Goal: Task Accomplishment & Management: Manage account settings

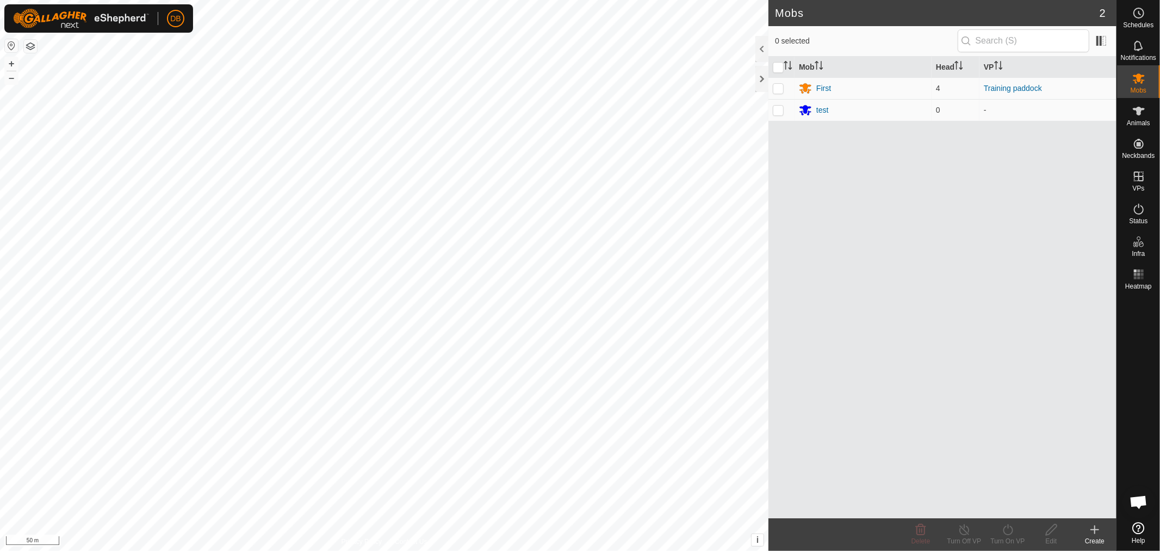
scroll to position [1, 0]
click at [1138, 182] on icon at bounding box center [1139, 176] width 13 height 13
click at [1139, 173] on icon at bounding box center [1139, 176] width 10 height 10
click at [825, 107] on div "test" at bounding box center [823, 109] width 13 height 11
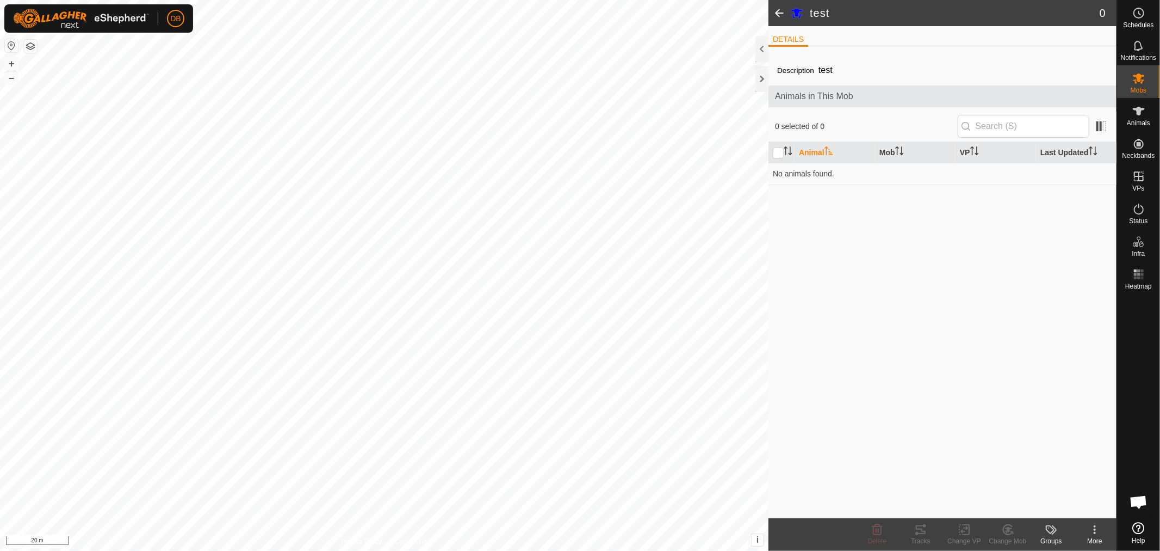
click at [29, 47] on button "button" at bounding box center [30, 46] width 13 height 13
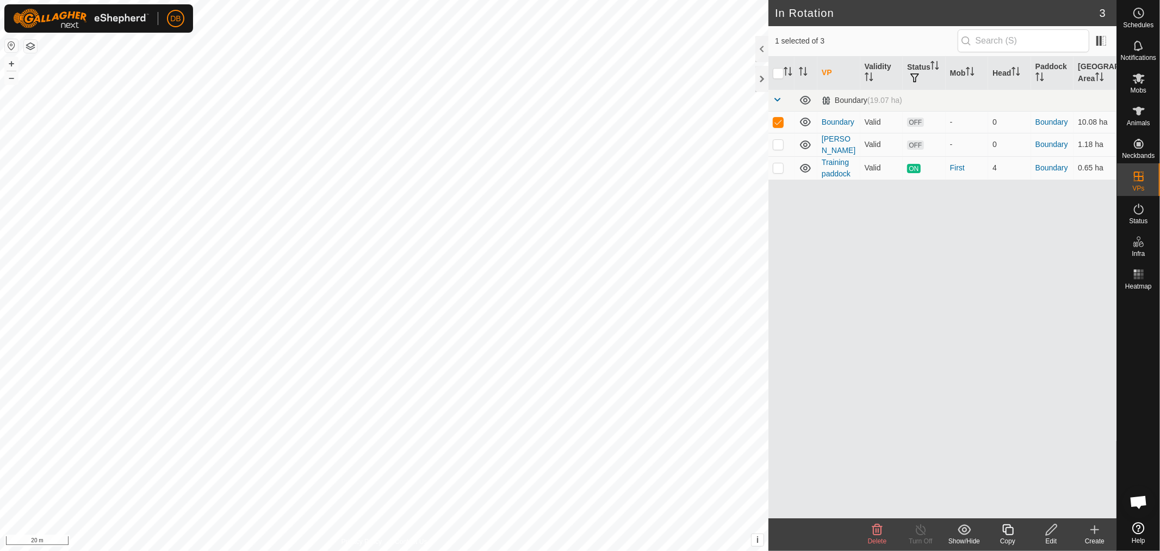
checkbox input "false"
checkbox input "true"
click at [1092, 524] on icon at bounding box center [1095, 529] width 13 height 13
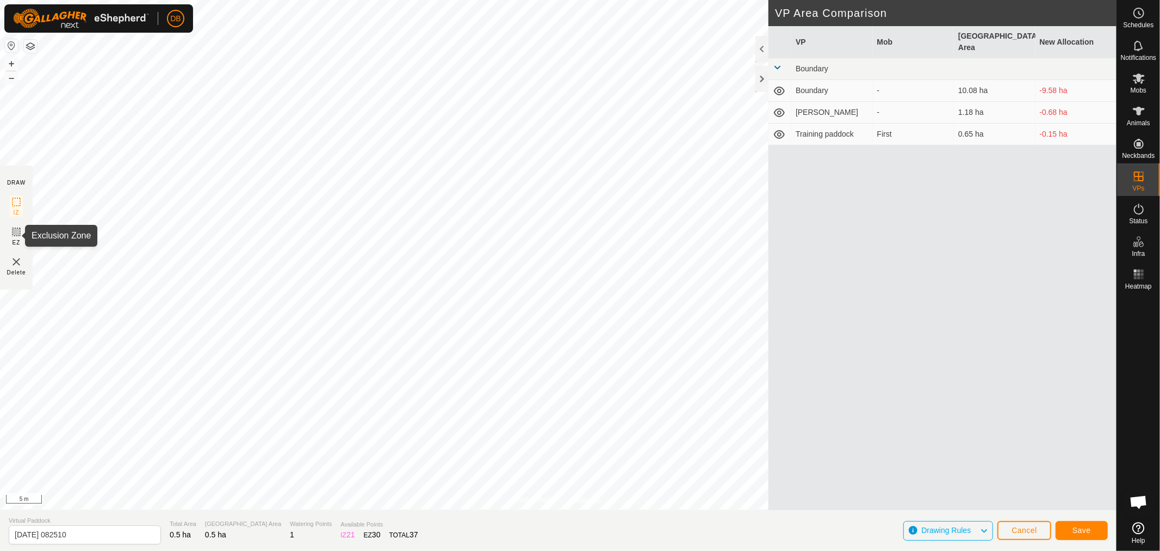
click at [12, 231] on rect at bounding box center [16, 231] width 9 height 9
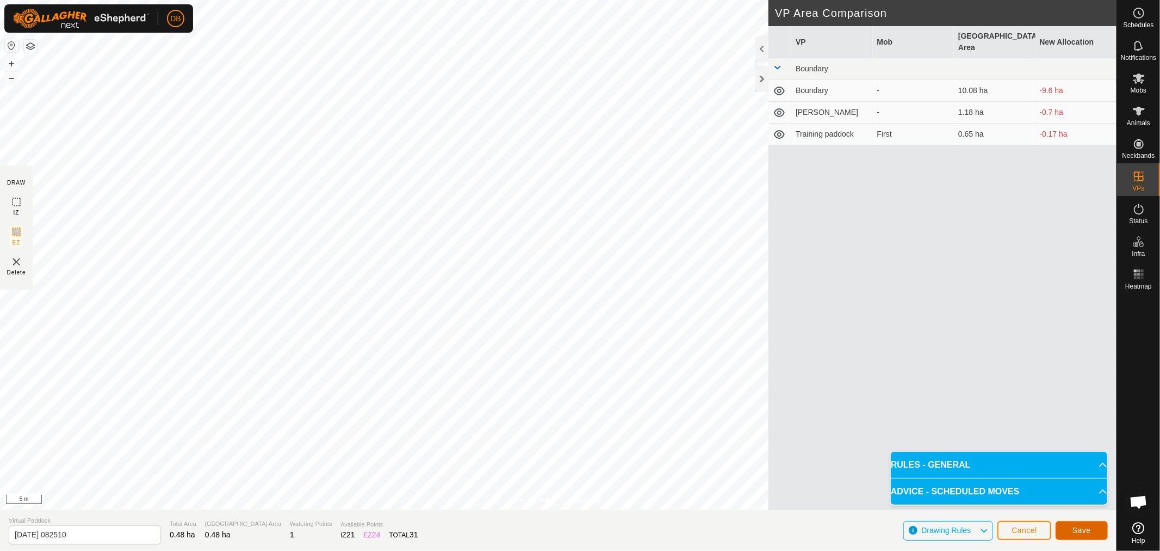
click at [1078, 526] on span "Save" at bounding box center [1082, 530] width 18 height 9
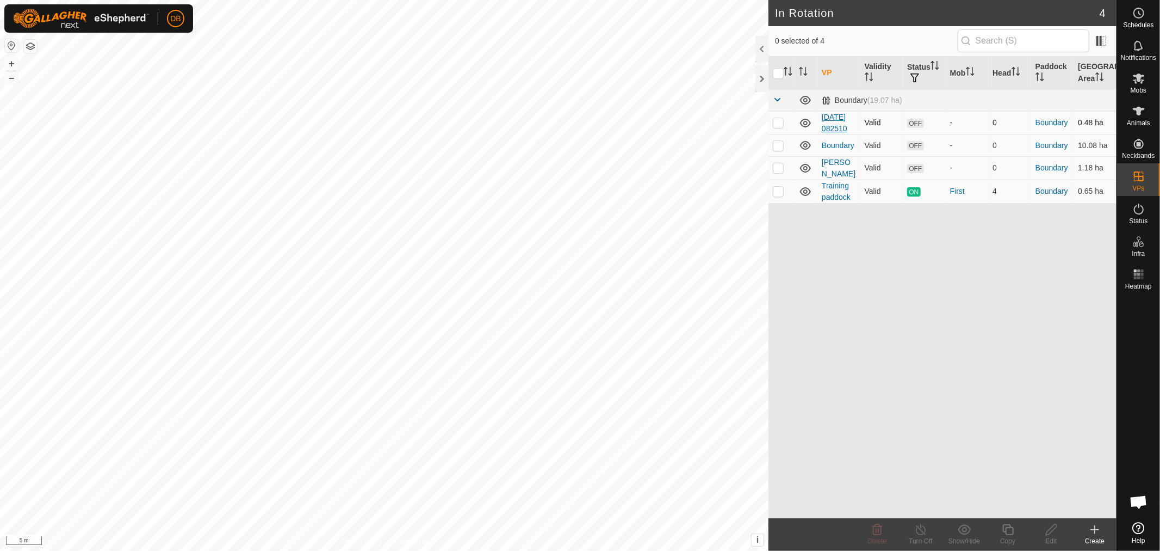
click at [826, 128] on link "[DATE] 082510" at bounding box center [835, 123] width 26 height 20
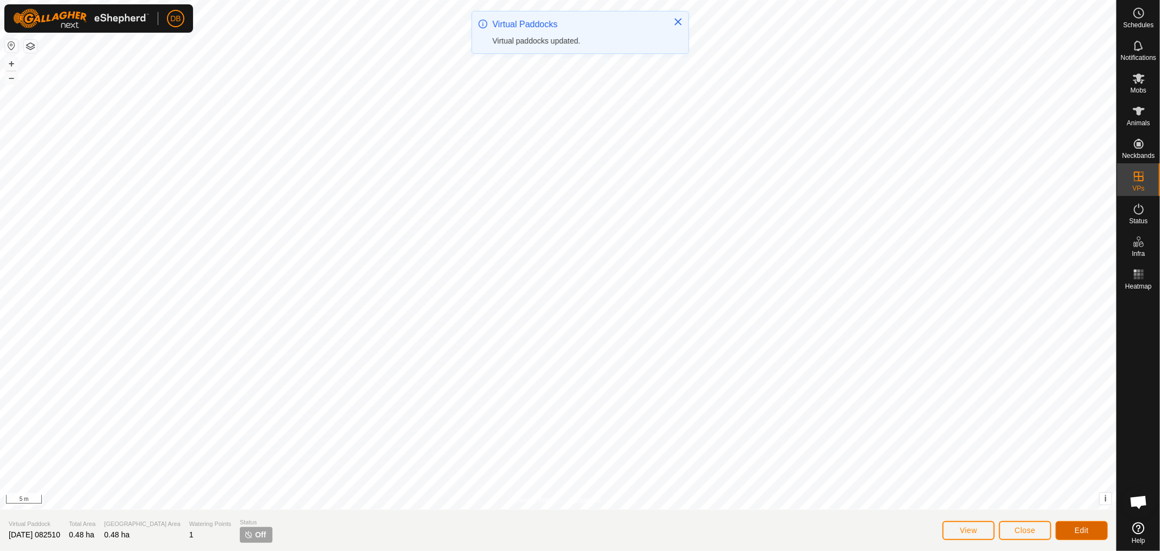
click at [1069, 530] on button "Edit" at bounding box center [1082, 530] width 52 height 19
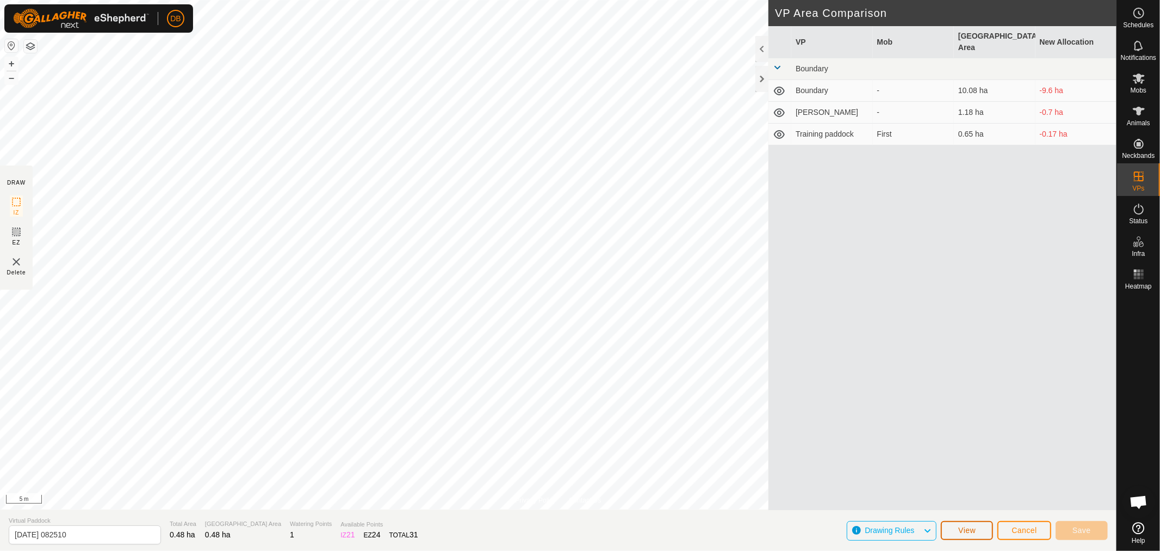
click at [982, 529] on button "View" at bounding box center [967, 530] width 52 height 19
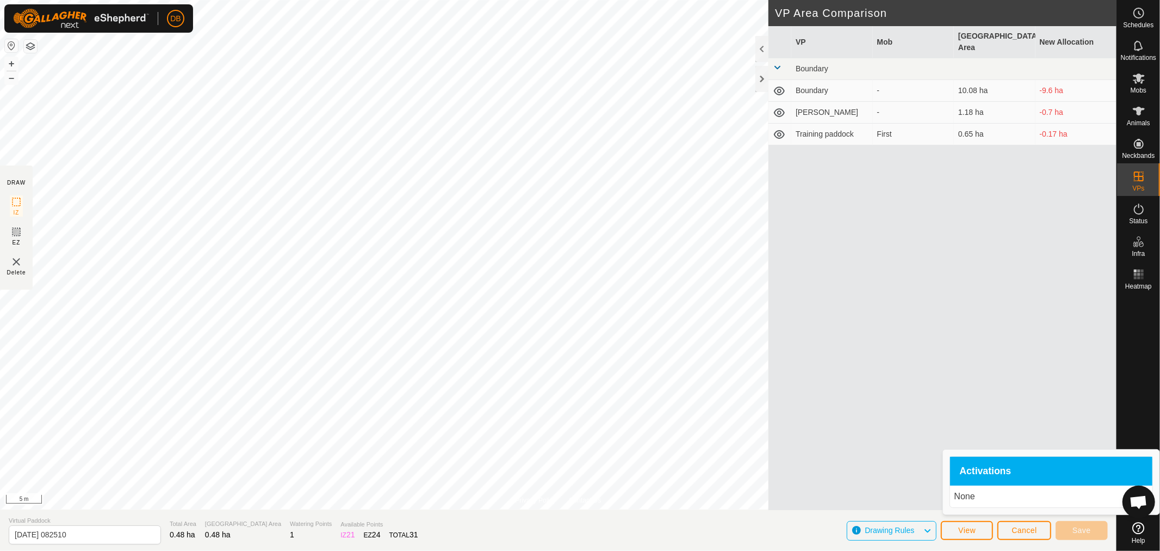
click at [829, 373] on div "VP Mob Grazing Area New Allocation Boundary Boundary - 10.08 ha -9.6 [PERSON_NA…" at bounding box center [943, 268] width 348 height 484
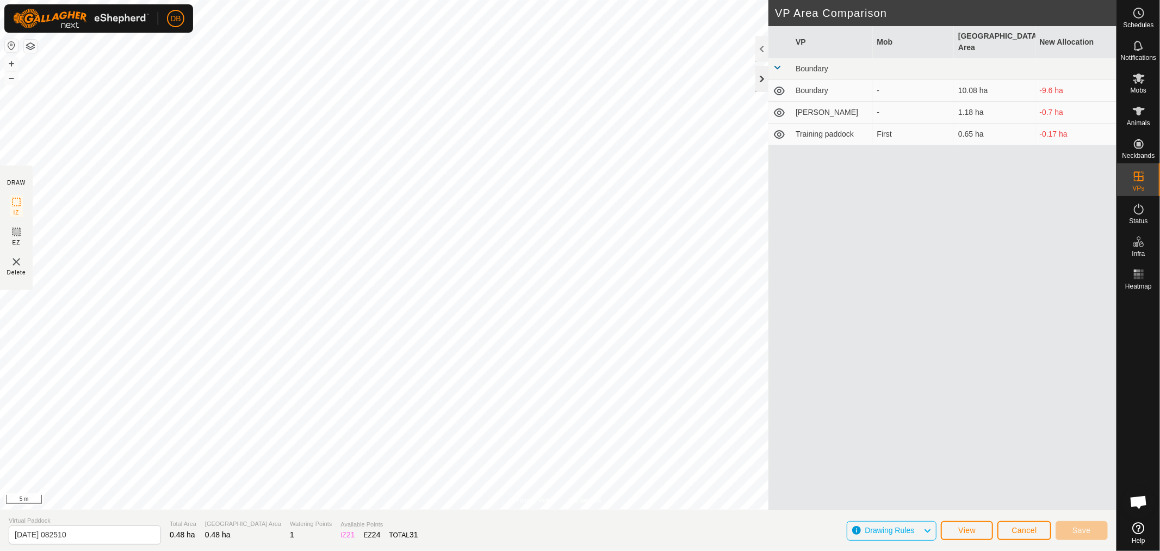
click at [756, 78] on div at bounding box center [762, 79] width 13 height 26
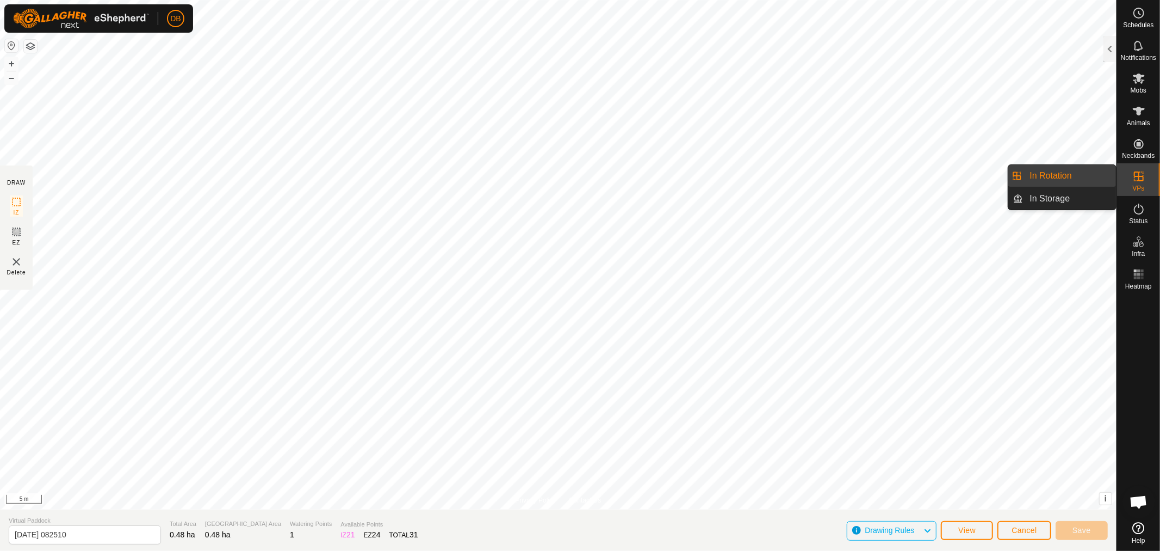
click at [1065, 172] on link "In Rotation" at bounding box center [1070, 176] width 93 height 22
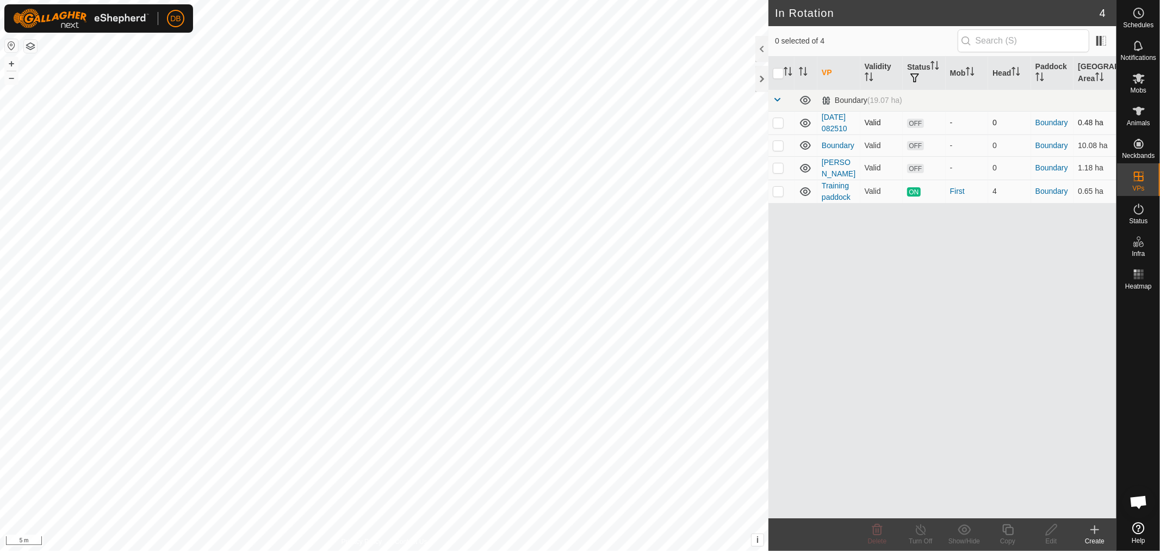
click at [779, 127] on p-checkbox at bounding box center [778, 122] width 11 height 9
checkbox input "true"
click at [1049, 529] on icon at bounding box center [1051, 529] width 11 height 11
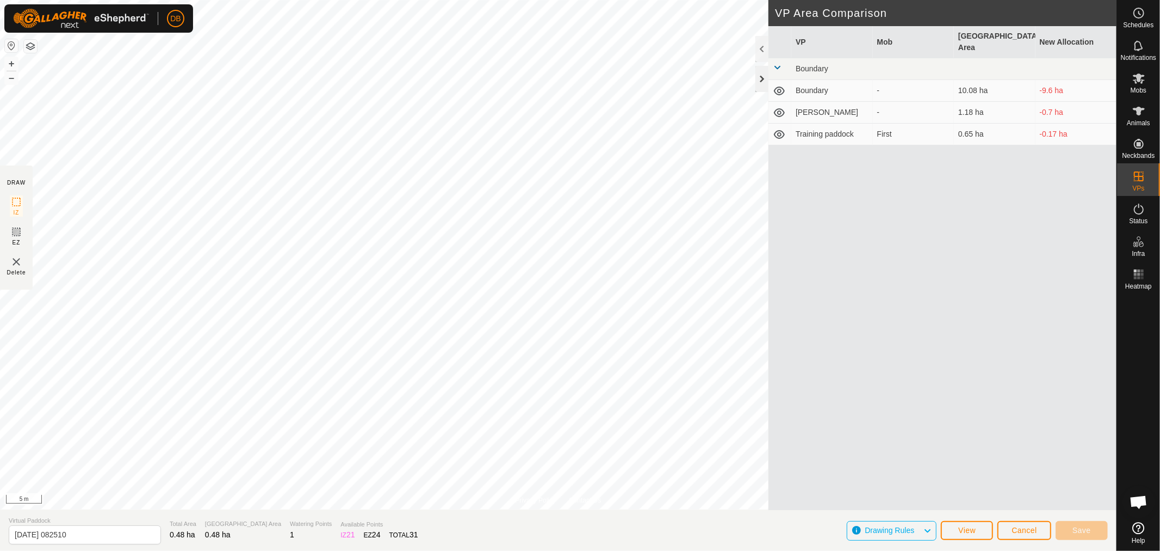
click at [763, 77] on div at bounding box center [762, 79] width 13 height 26
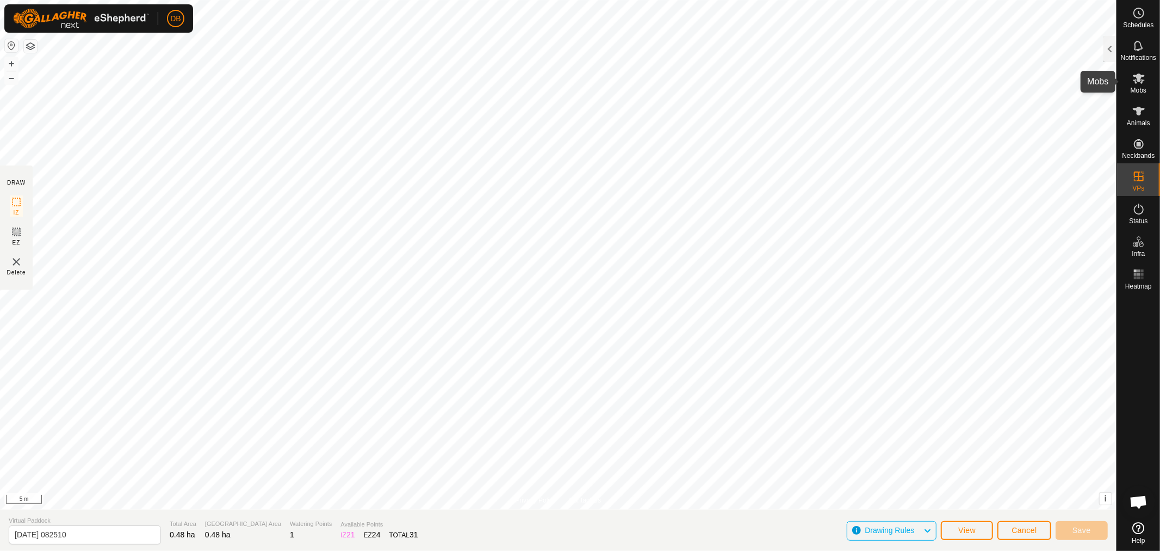
click at [1138, 76] on icon at bounding box center [1139, 78] width 12 height 10
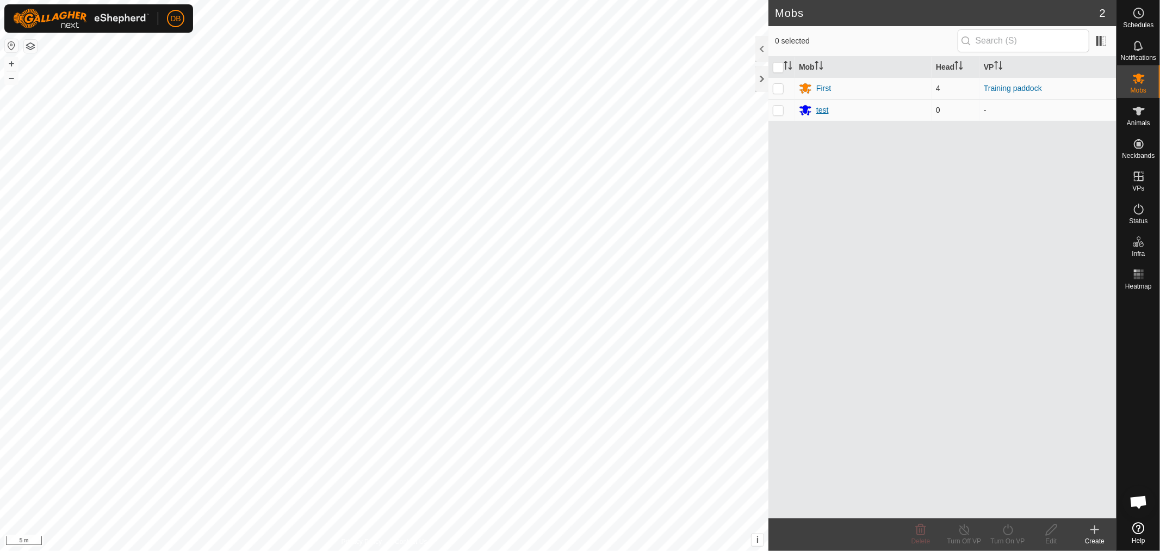
click at [819, 105] on div "test" at bounding box center [823, 109] width 13 height 11
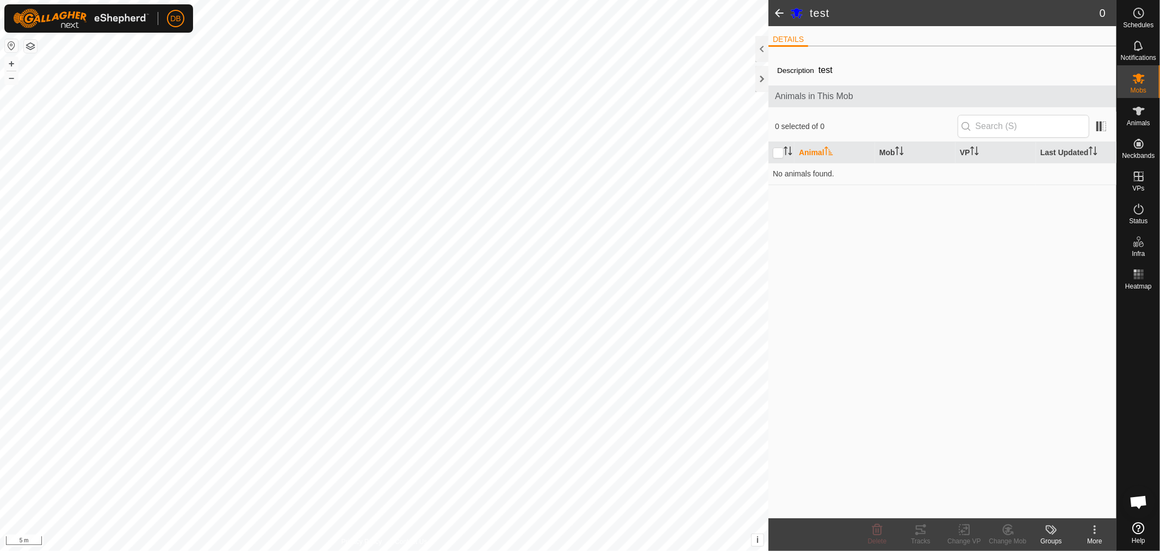
click at [1096, 532] on icon at bounding box center [1095, 532] width 2 height 2
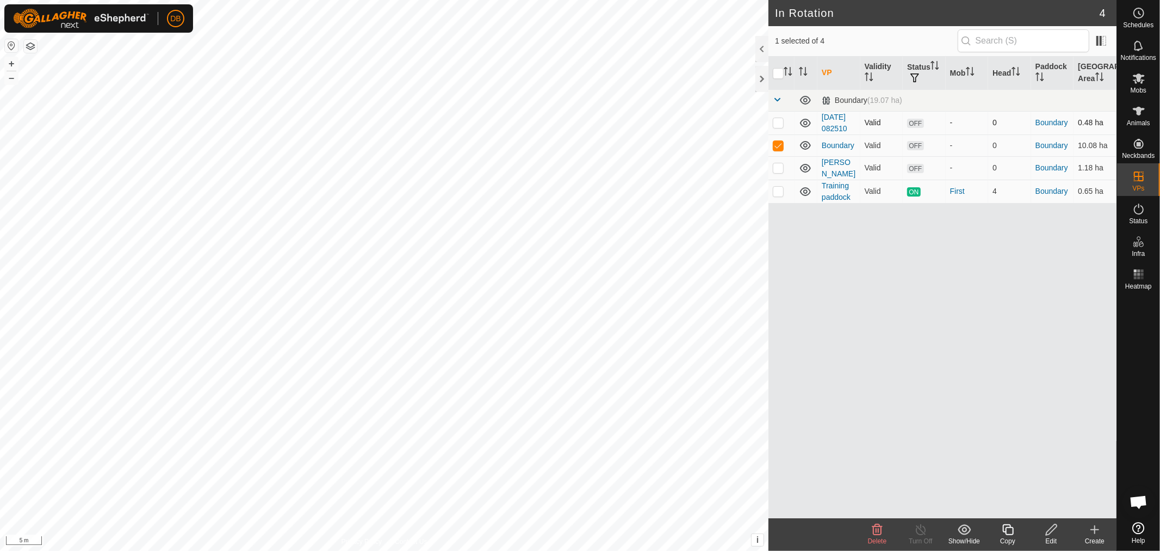
checkbox input "false"
checkbox input "true"
checkbox input "false"
checkbox input "true"
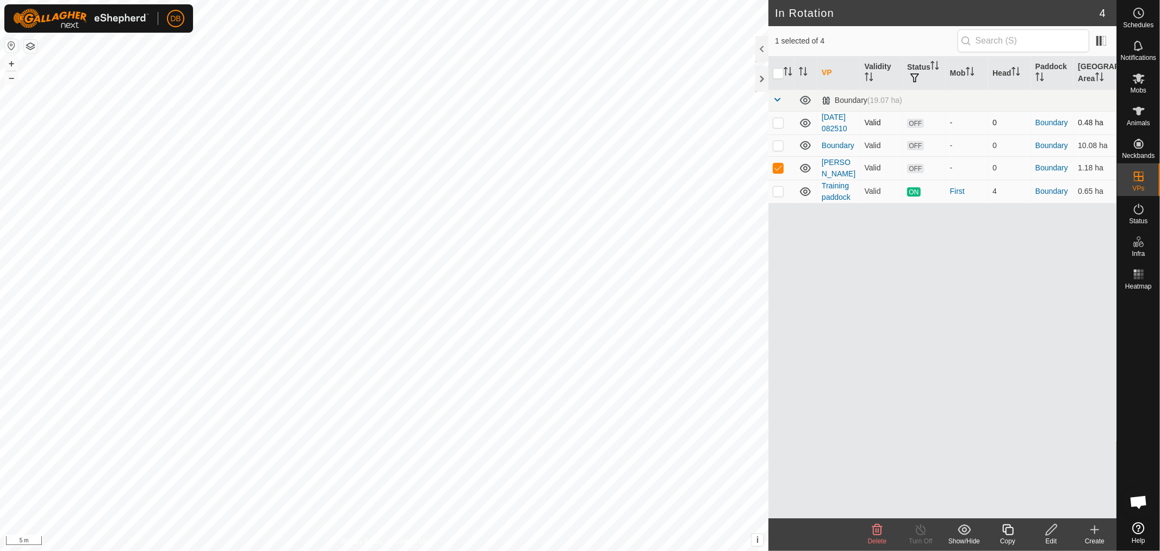
checkbox input "false"
click at [825, 127] on link "[DATE] 082510" at bounding box center [835, 123] width 26 height 20
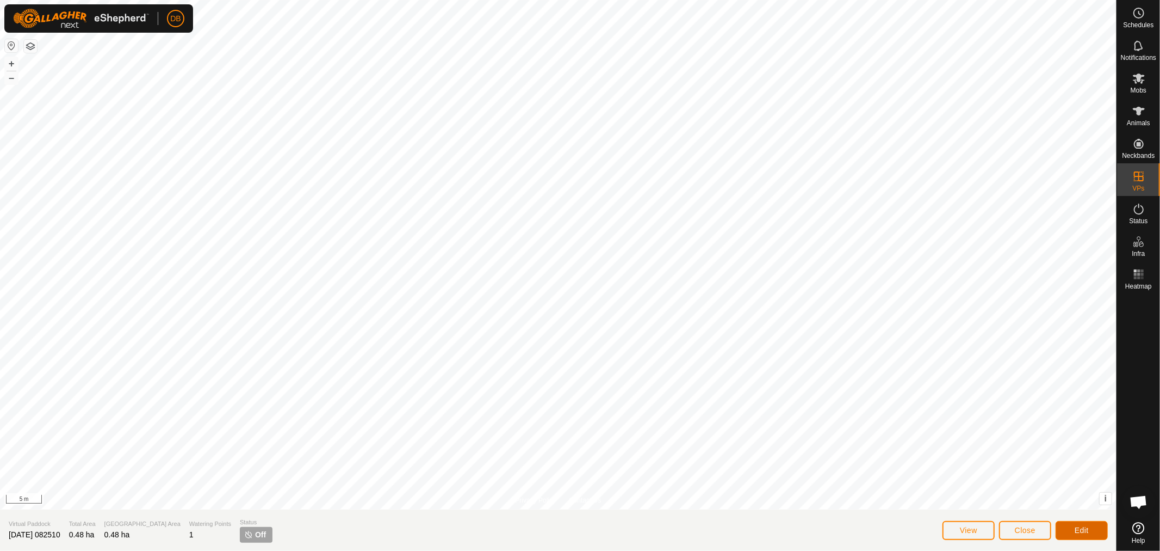
click at [1098, 527] on button "Edit" at bounding box center [1082, 530] width 52 height 19
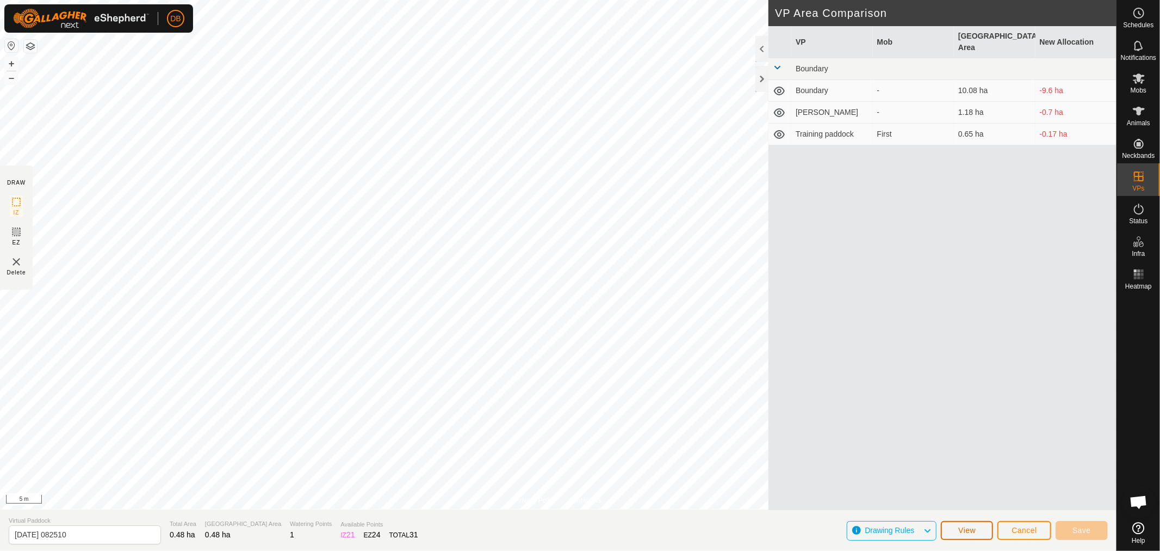
click at [963, 524] on button "View" at bounding box center [967, 530] width 52 height 19
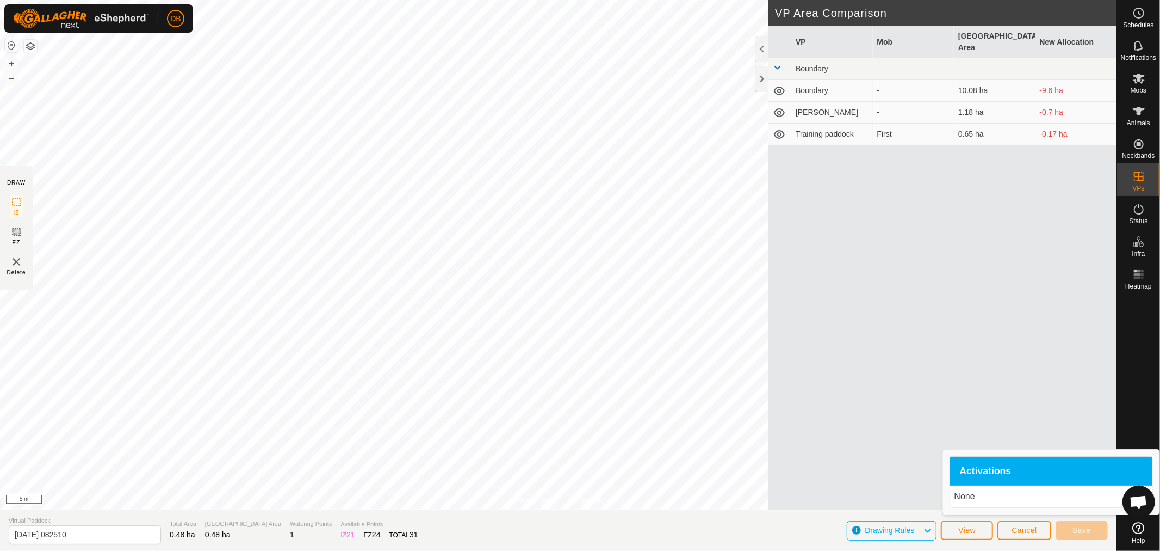
click at [930, 529] on icon at bounding box center [927, 530] width 9 height 14
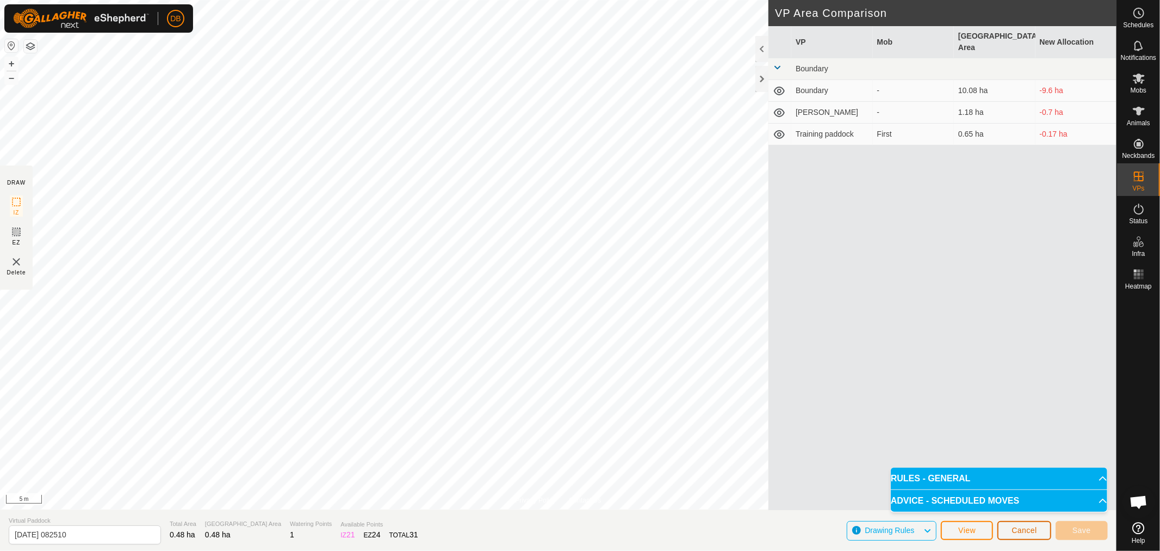
click at [1027, 531] on span "Cancel" at bounding box center [1025, 530] width 26 height 9
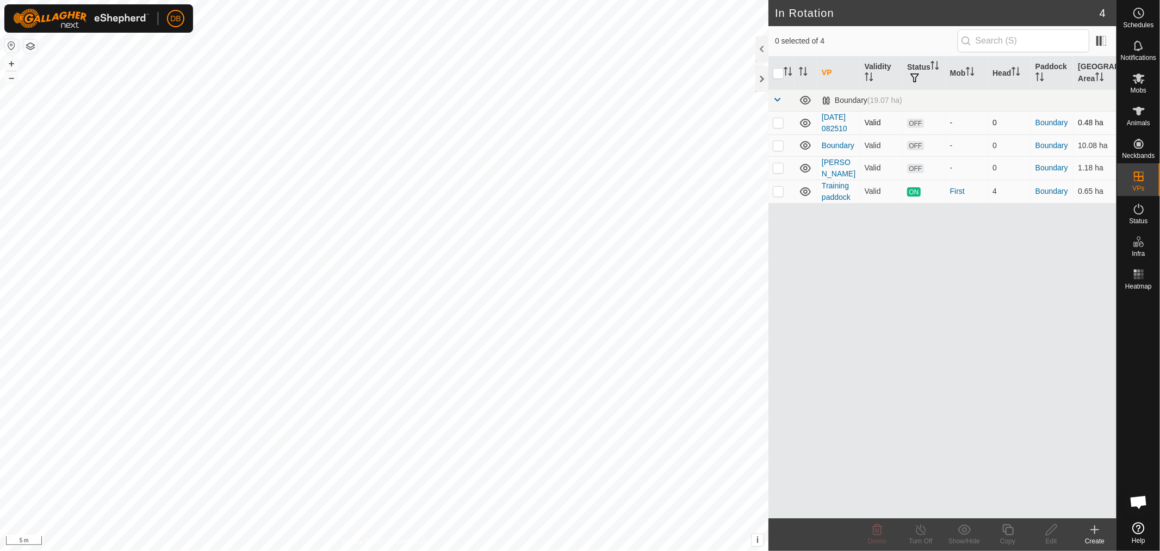
click at [776, 123] on p-checkbox at bounding box center [778, 122] width 11 height 9
checkbox input "true"
click at [1058, 127] on link "Boundary" at bounding box center [1052, 122] width 33 height 9
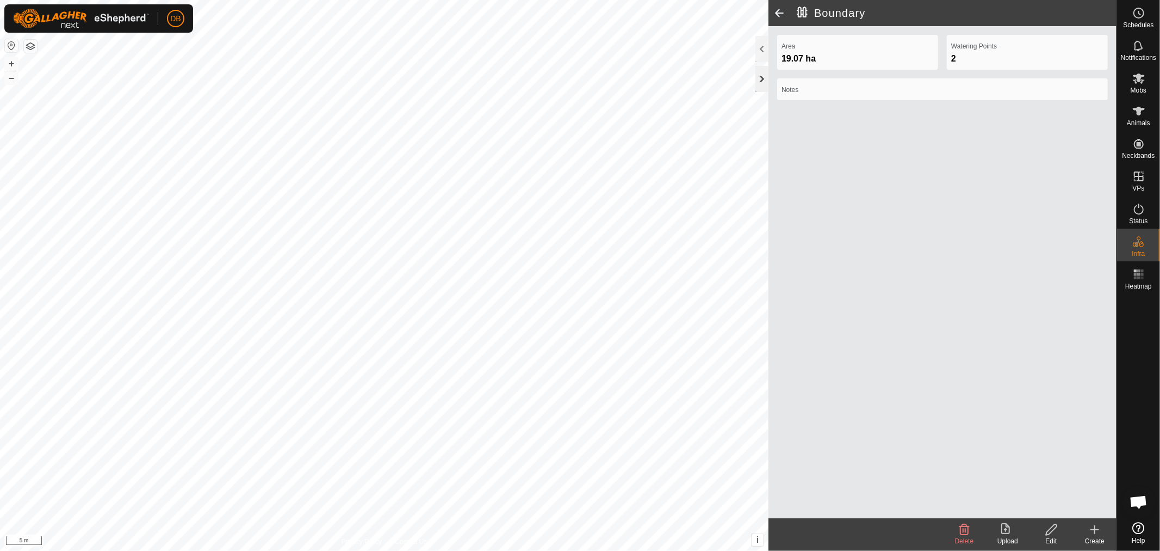
click at [762, 77] on div at bounding box center [762, 79] width 13 height 26
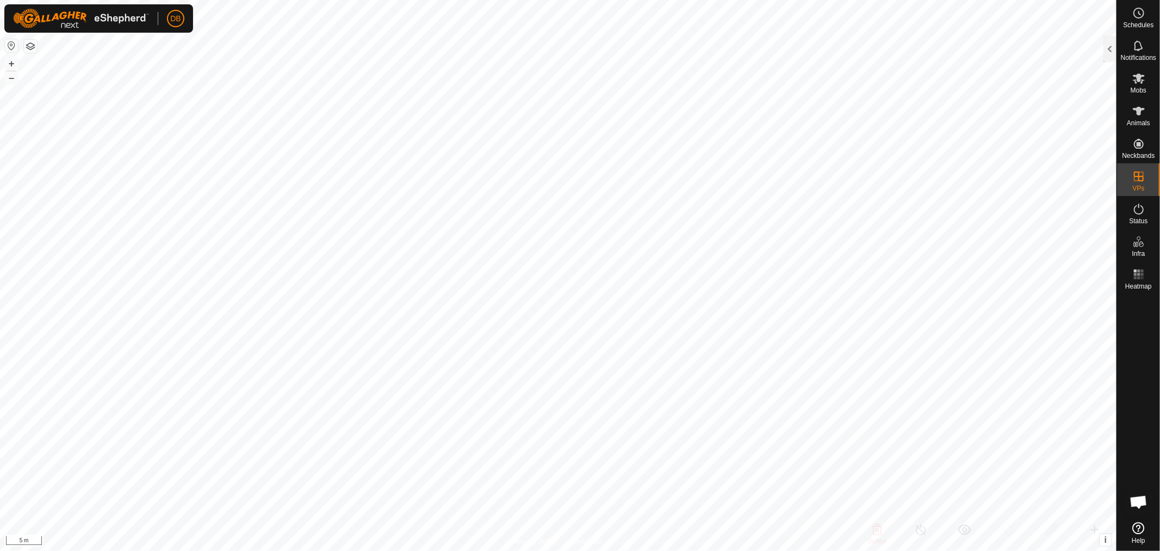
checkbox input "false"
checkbox input "true"
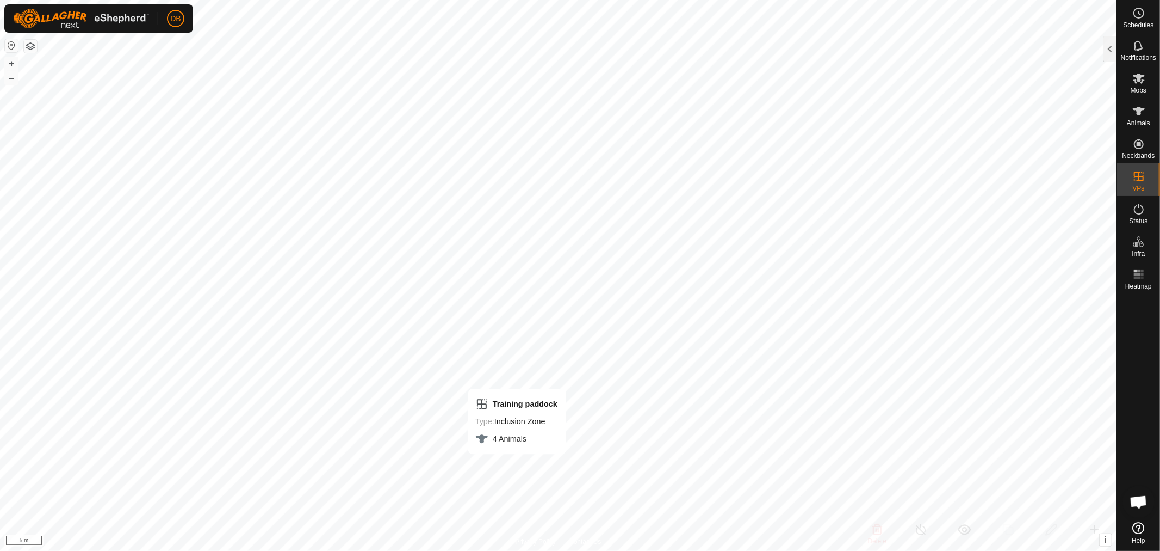
checkbox input "false"
checkbox input "true"
checkbox input "false"
checkbox input "true"
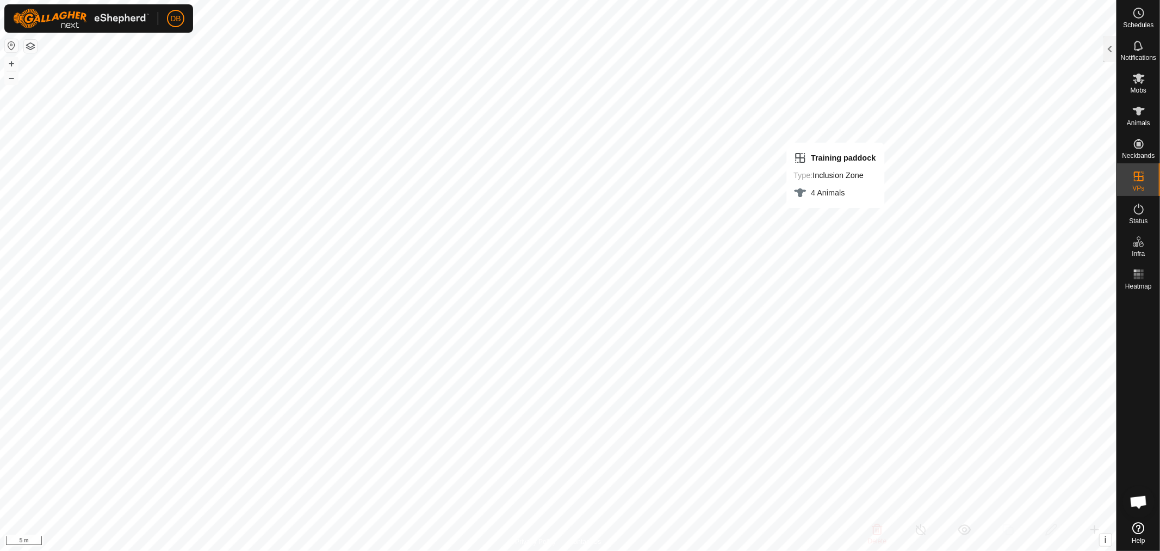
checkbox input "true"
checkbox input "false"
checkbox input "true"
checkbox input "false"
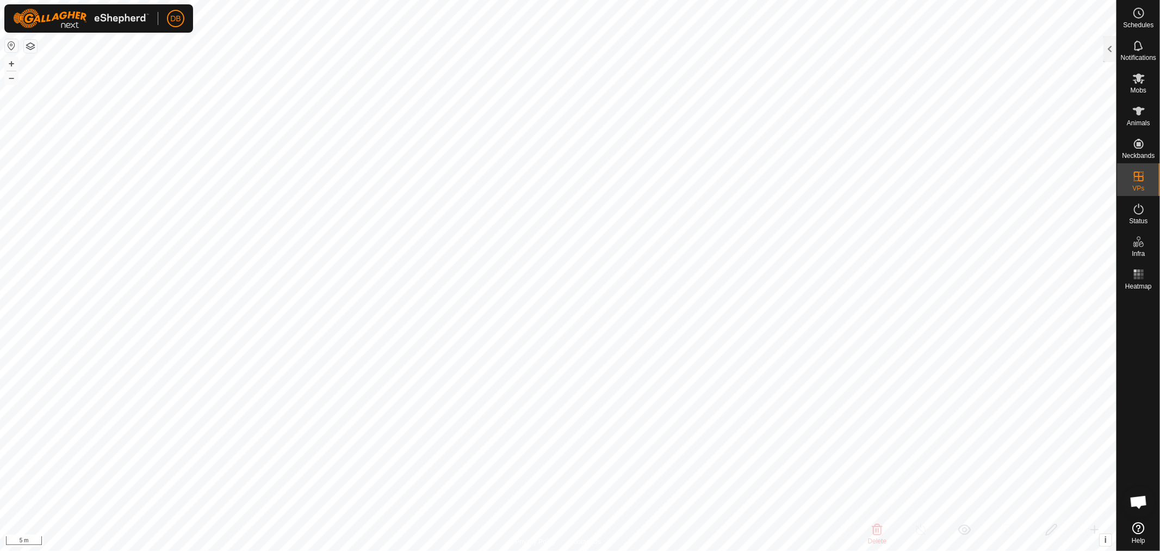
checkbox input "true"
checkbox input "false"
checkbox input "true"
checkbox input "false"
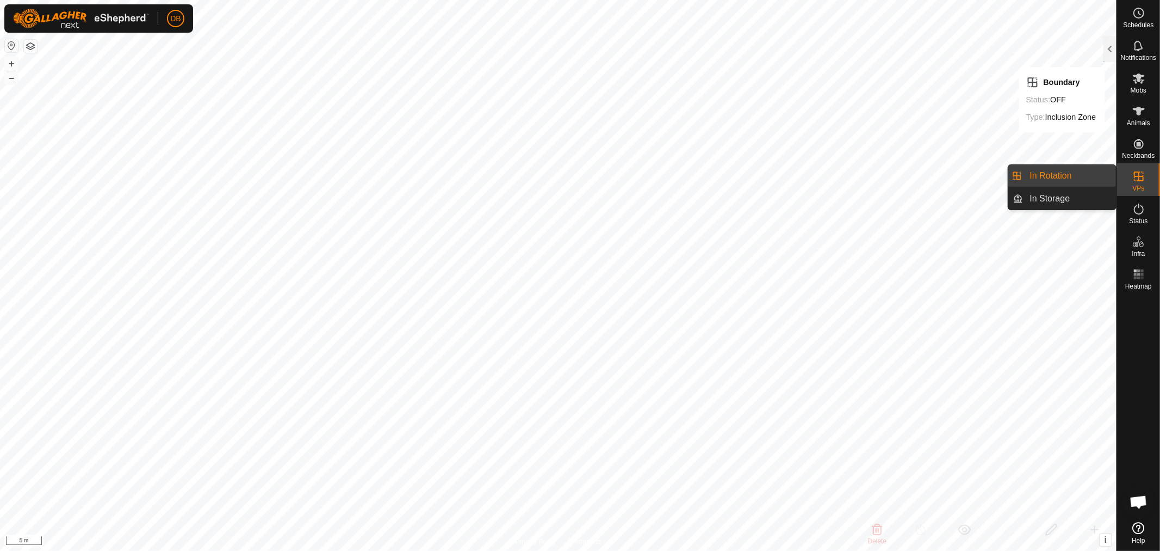
click at [1046, 169] on link "In Rotation" at bounding box center [1070, 176] width 93 height 22
click at [1070, 174] on link "In Rotation" at bounding box center [1070, 176] width 93 height 22
click at [1043, 165] on link "In Rotation" at bounding box center [1070, 176] width 93 height 22
click at [1041, 171] on link "In Rotation" at bounding box center [1070, 176] width 93 height 22
click at [1110, 42] on div at bounding box center [1110, 49] width 13 height 26
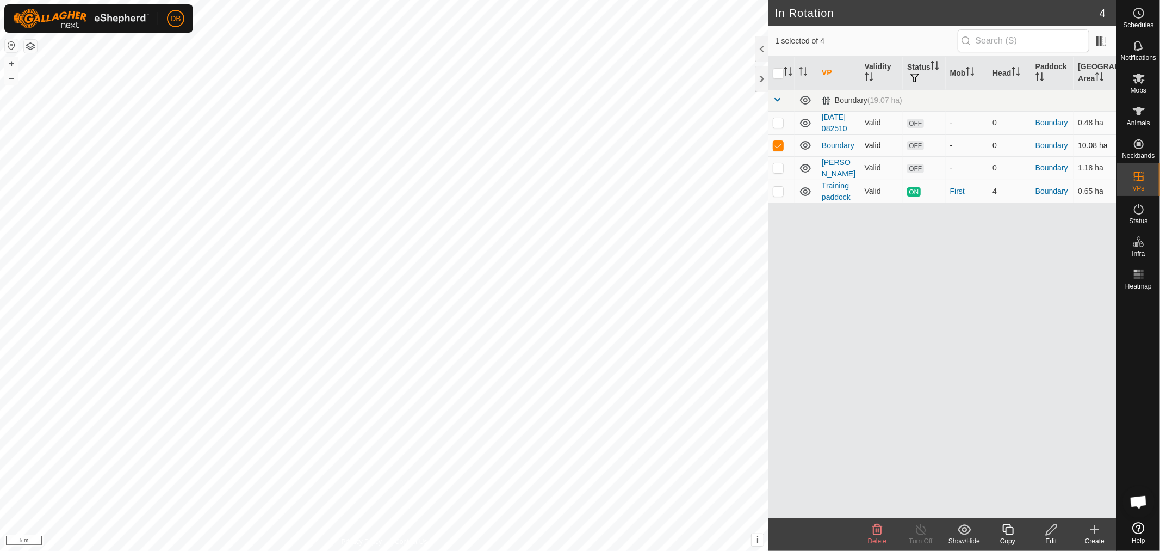
click at [780, 150] on p-checkbox at bounding box center [778, 145] width 11 height 9
checkbox input "false"
click at [825, 127] on link "[DATE] 082510" at bounding box center [835, 123] width 26 height 20
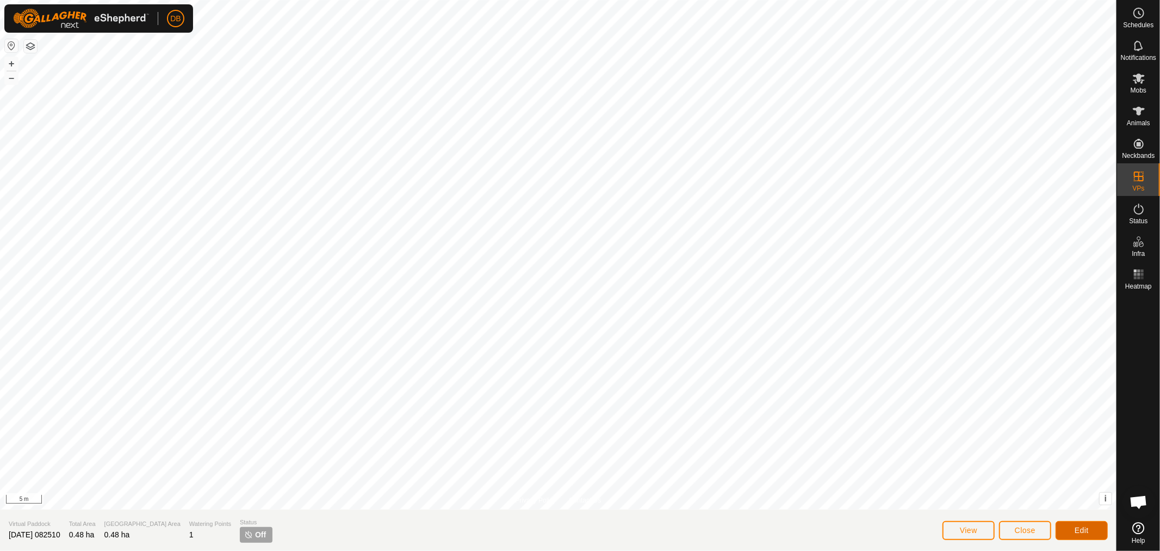
click at [1085, 530] on span "Edit" at bounding box center [1082, 530] width 14 height 9
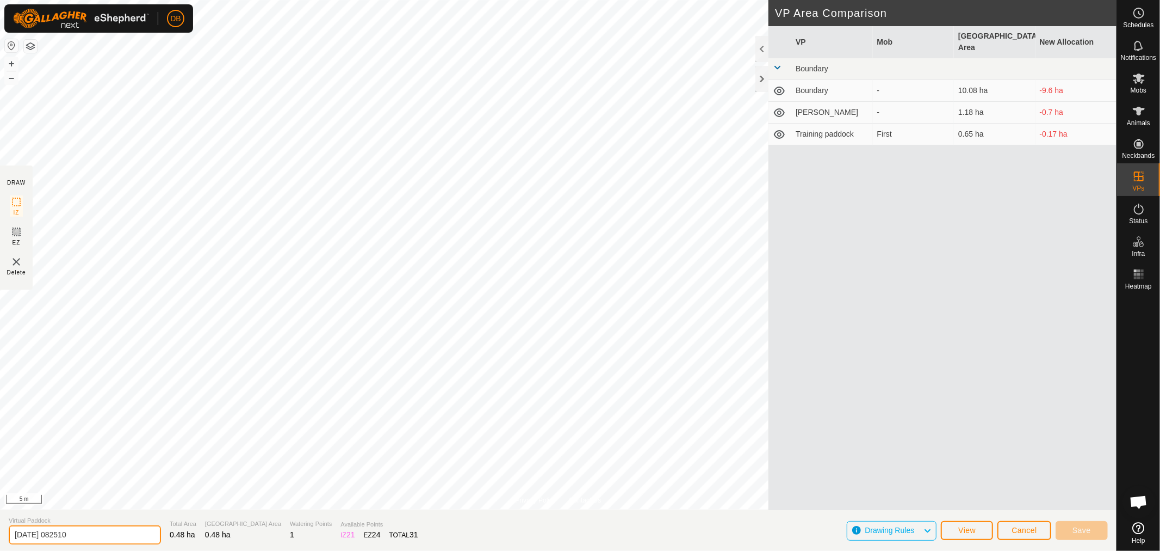
drag, startPoint x: 83, startPoint y: 536, endPoint x: 0, endPoint y: 524, distance: 84.1
click at [0, 524] on section "Virtual Paddock [DATE] 082510 Total Area 0.48 ha Grazing Area 0.48 ha Watering …" at bounding box center [558, 529] width 1117 height 41
type input "Training 2"
click at [1091, 529] on button "Save" at bounding box center [1082, 530] width 52 height 19
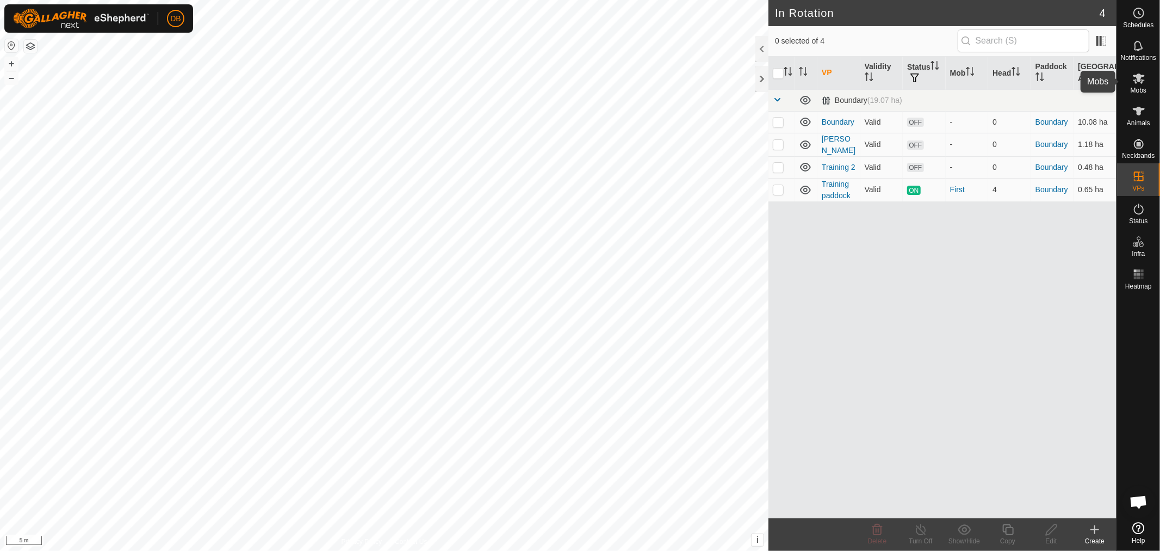
click at [1135, 73] on icon at bounding box center [1139, 78] width 13 height 13
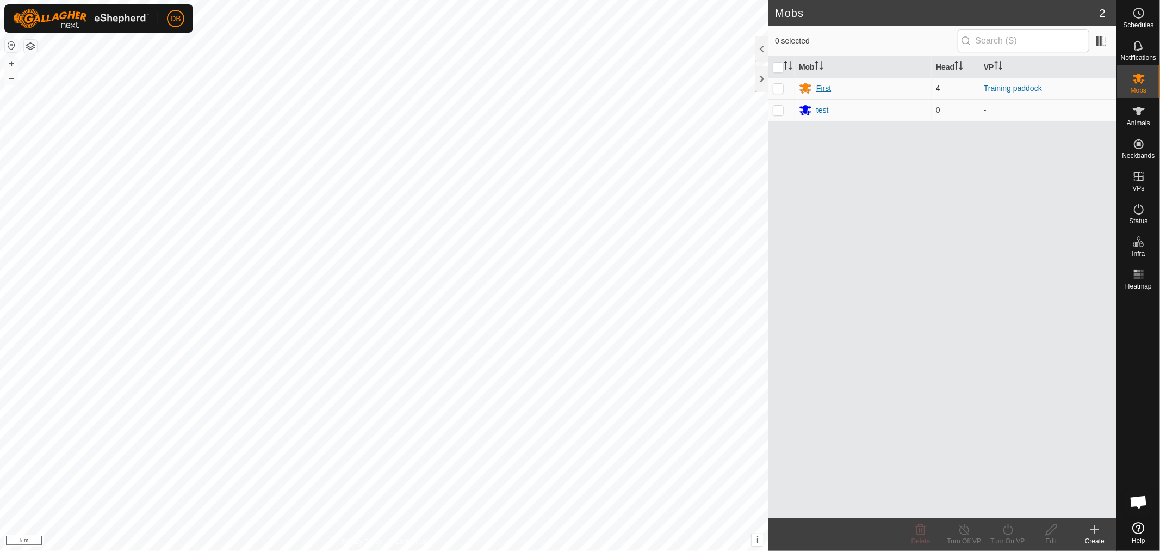
click at [825, 84] on div "First" at bounding box center [824, 88] width 15 height 11
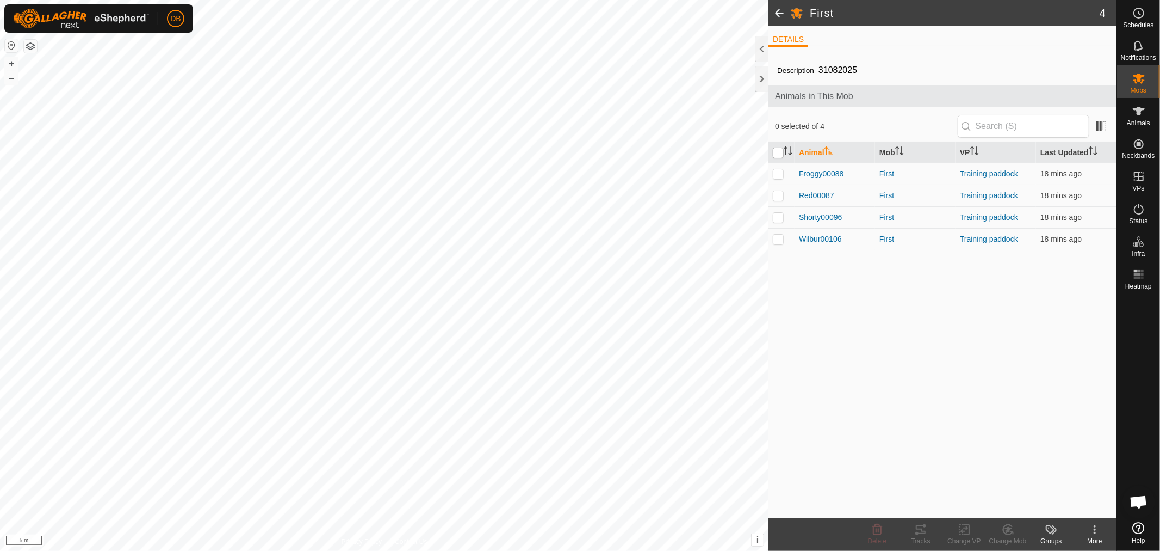
click at [781, 149] on input "checkbox" at bounding box center [778, 152] width 11 height 11
checkbox input "true"
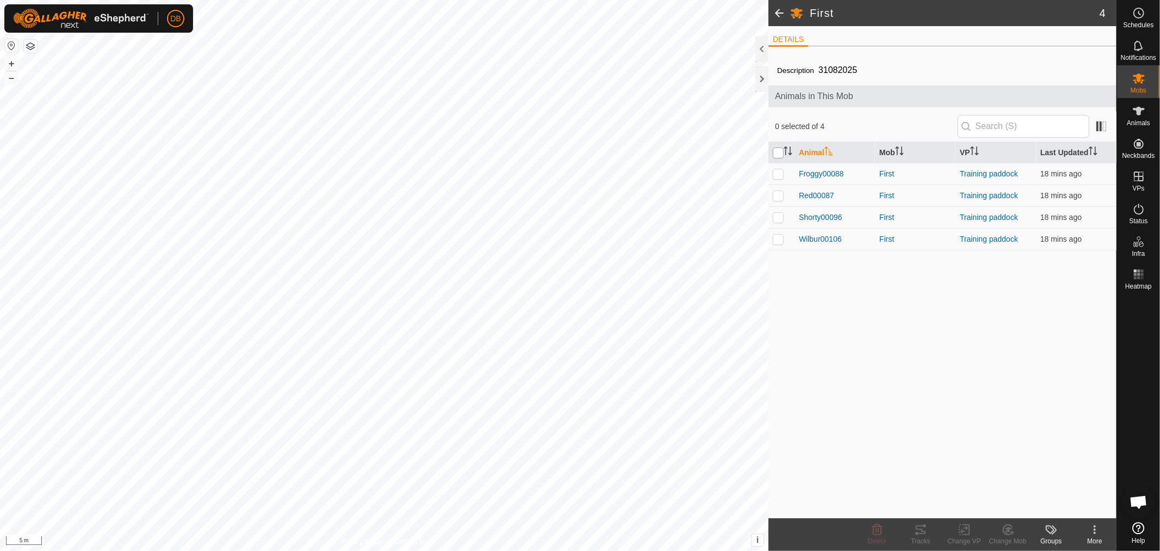
checkbox input "true"
click at [963, 528] on icon at bounding box center [965, 529] width 14 height 13
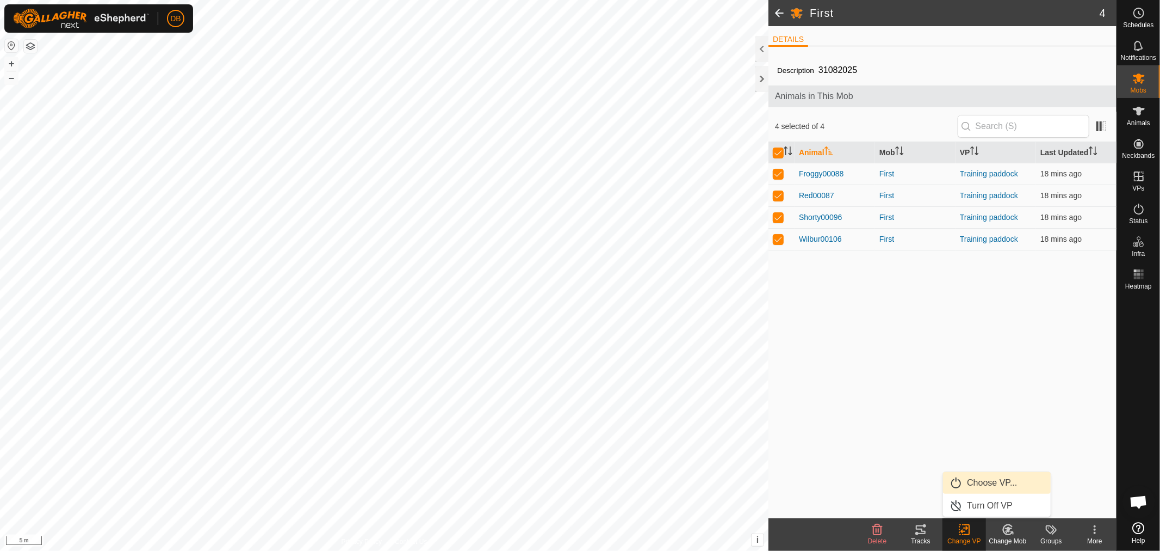
click at [991, 480] on link "Choose VP..." at bounding box center [997, 483] width 108 height 22
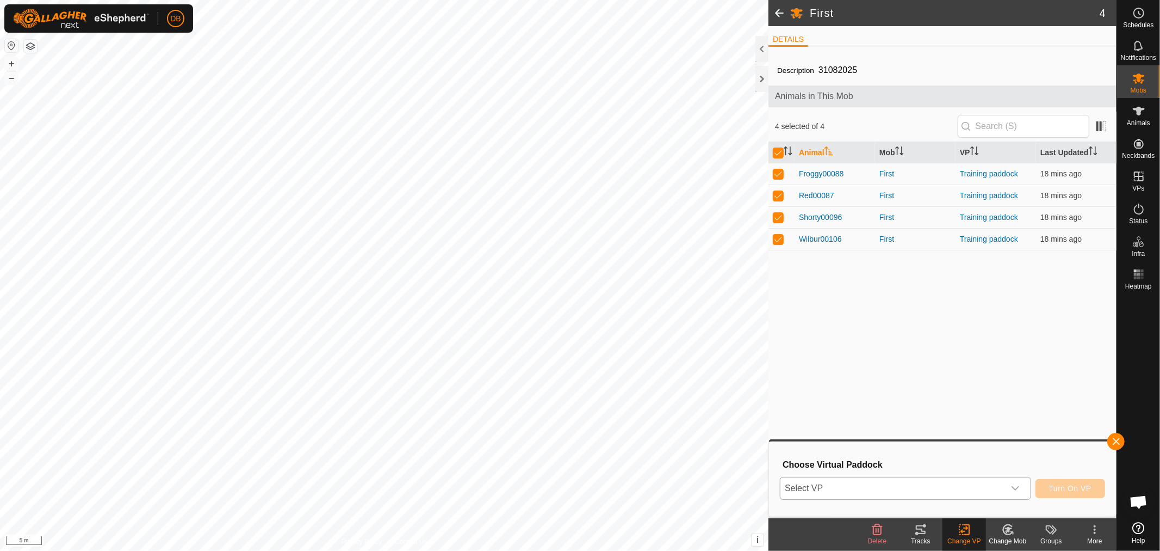
click at [1023, 483] on div "dropdown trigger" at bounding box center [1016, 488] width 22 height 22
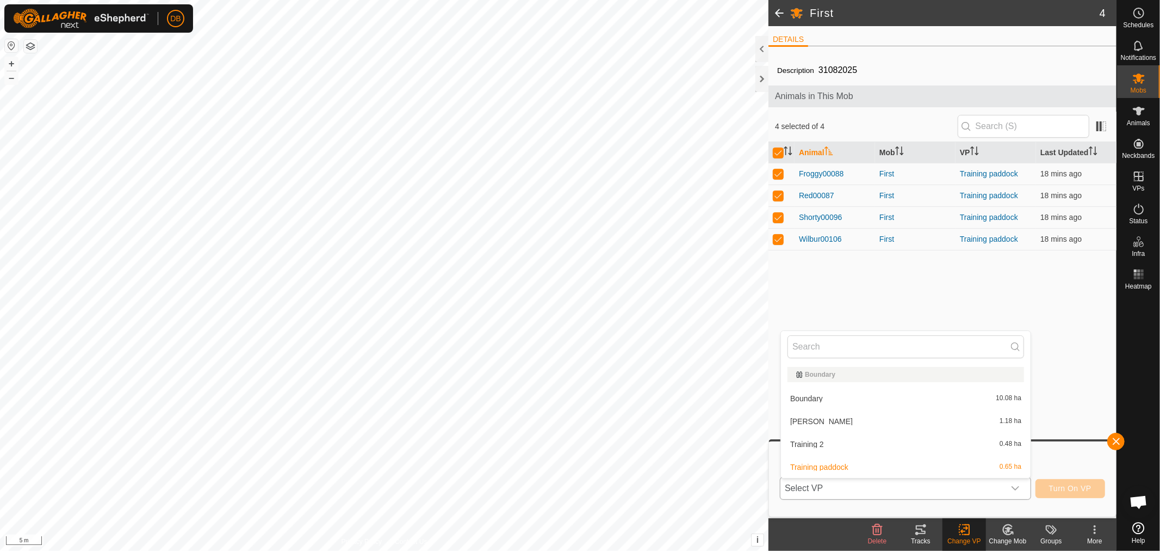
click at [801, 441] on li "Training 2 0.48 ha" at bounding box center [906, 444] width 250 height 22
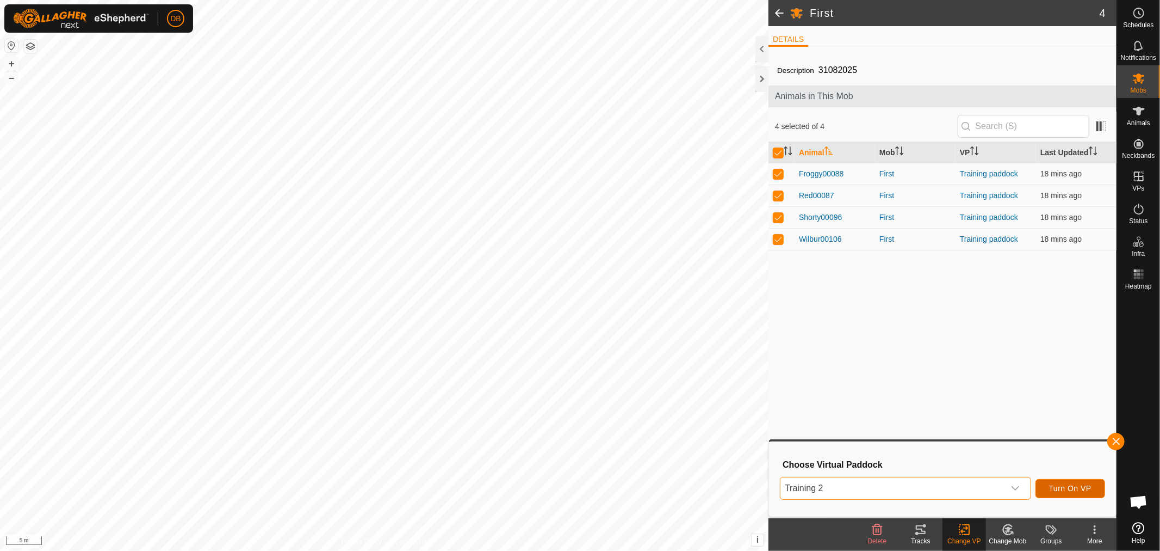
click at [1069, 487] on span "Turn On VP" at bounding box center [1070, 488] width 42 height 9
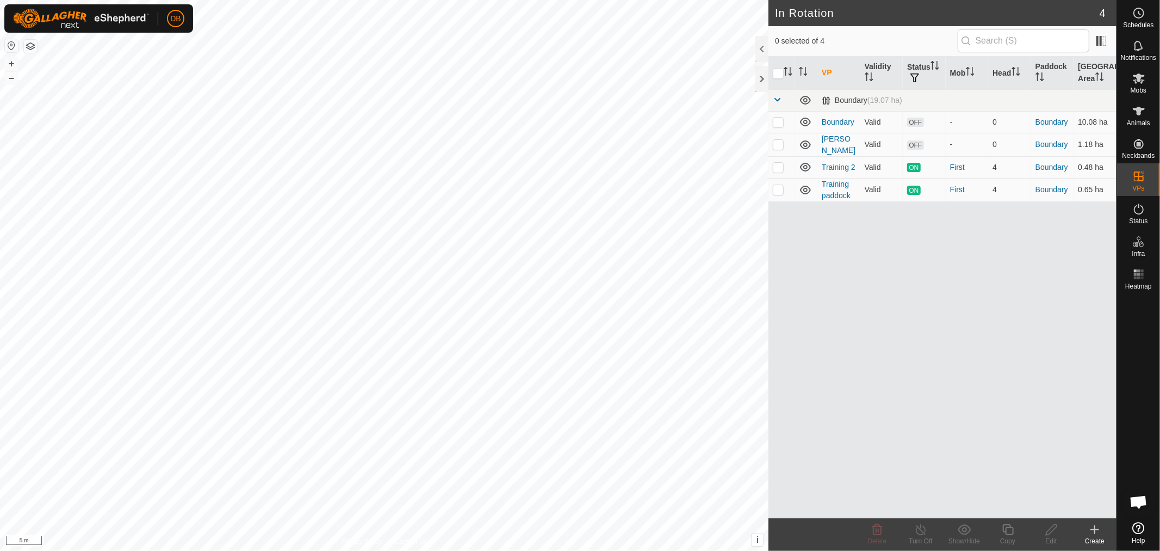
checkbox input "true"
click at [1135, 78] on icon at bounding box center [1139, 78] width 13 height 13
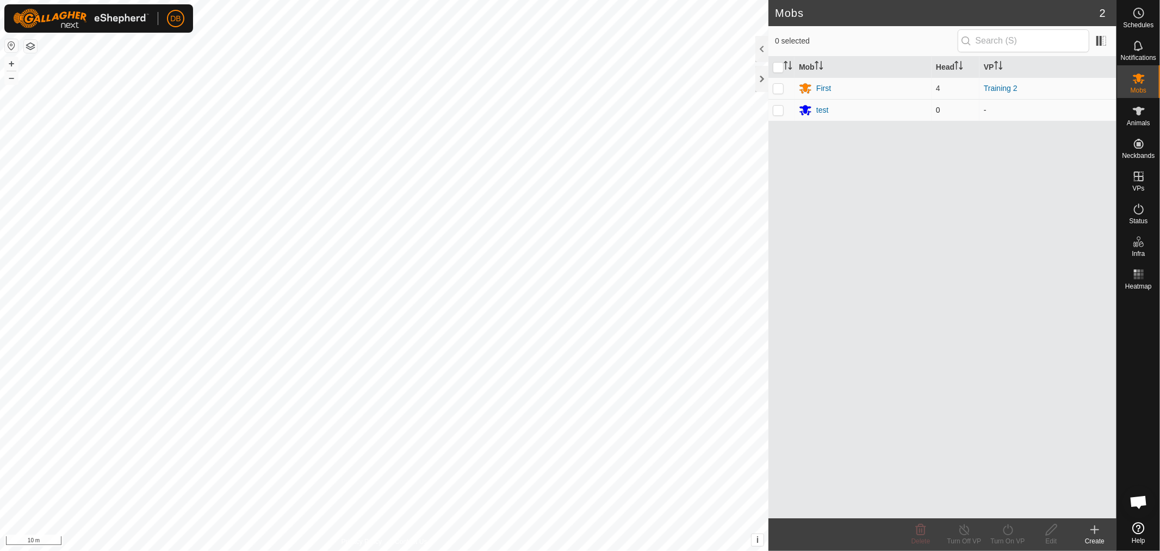
click at [777, 111] on p-checkbox at bounding box center [778, 110] width 11 height 9
checkbox input "false"
